Goal: Information Seeking & Learning: Learn about a topic

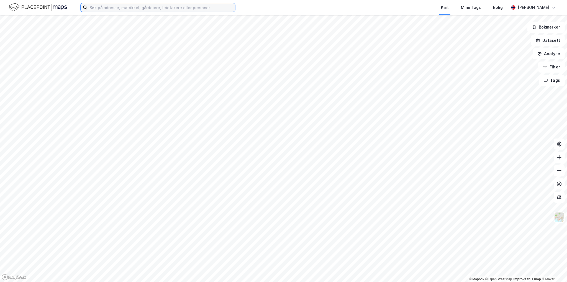
click at [178, 11] on input at bounding box center [161, 7] width 148 height 8
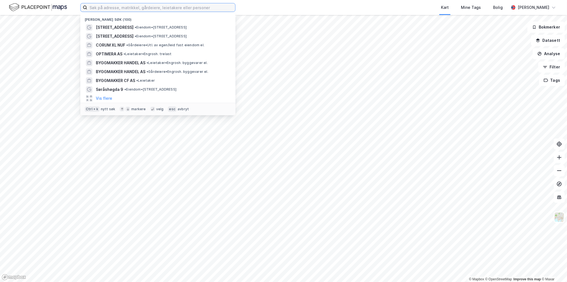
paste input "Sørkedalsveien 171 - 179 m.fl."
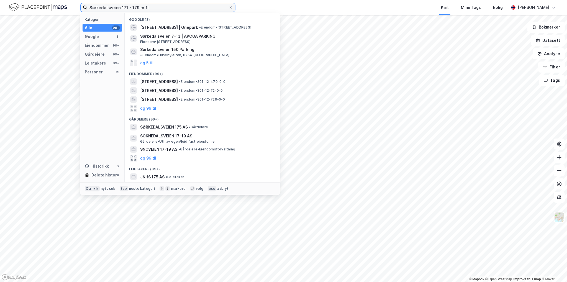
drag, startPoint x: 173, startPoint y: 9, endPoint x: 127, endPoint y: 6, distance: 46.1
click at [127, 6] on input "Sørkedalsveien 171 - 179 m.fl." at bounding box center [157, 7] width 141 height 8
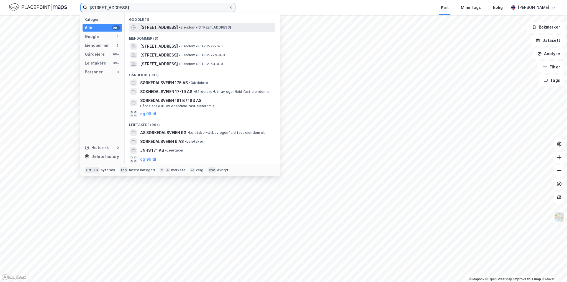
type input "[STREET_ADDRESS]"
click at [195, 27] on span "• Eiendom • [STREET_ADDRESS]" at bounding box center [205, 27] width 52 height 4
